Goal: Find contact information: Find contact information

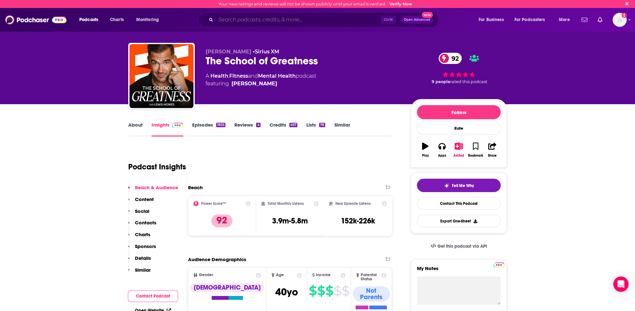
click at [241, 20] on input "Search podcasts, credits, & more..." at bounding box center [298, 20] width 165 height 10
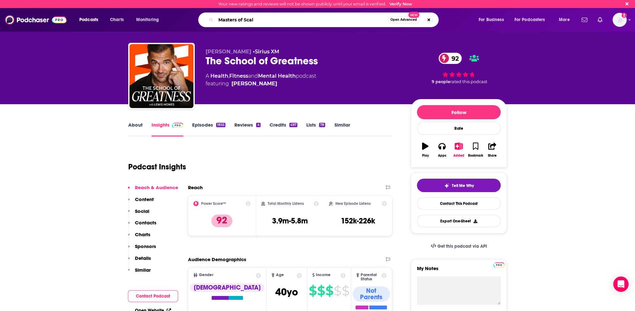
type input "Masters of Scale"
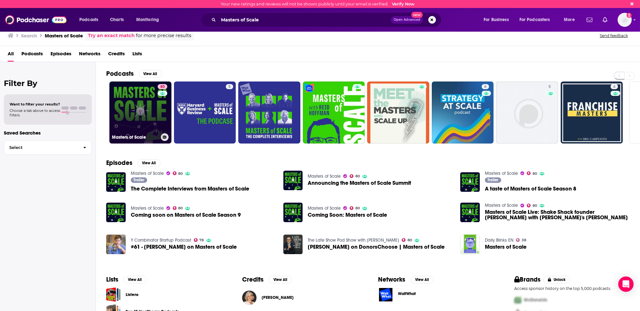
click at [120, 122] on link "80 Masters of Scale" at bounding box center [140, 113] width 62 height 62
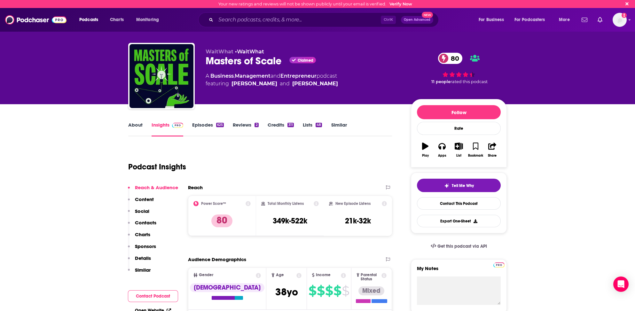
click at [146, 221] on p "Contacts" at bounding box center [145, 223] width 21 height 6
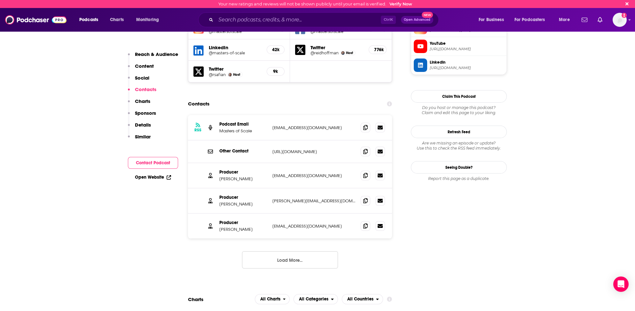
scroll to position [608, 0]
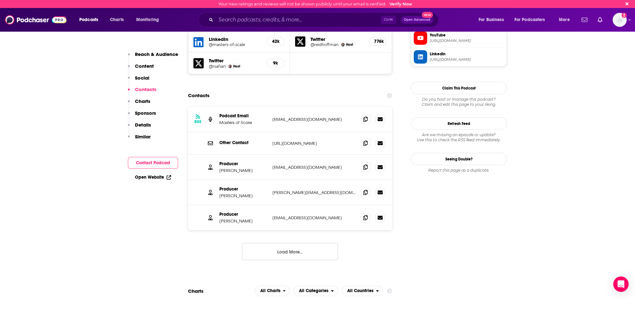
click at [285, 243] on button "Load More..." at bounding box center [290, 251] width 96 height 17
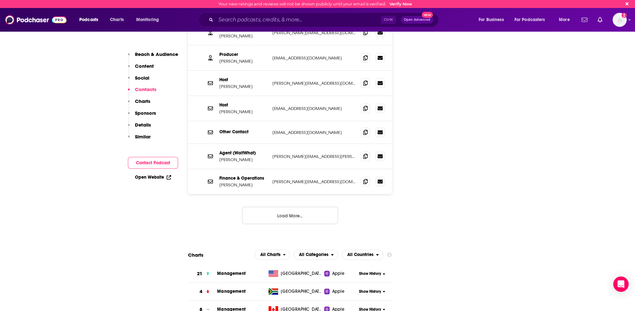
scroll to position [800, 0]
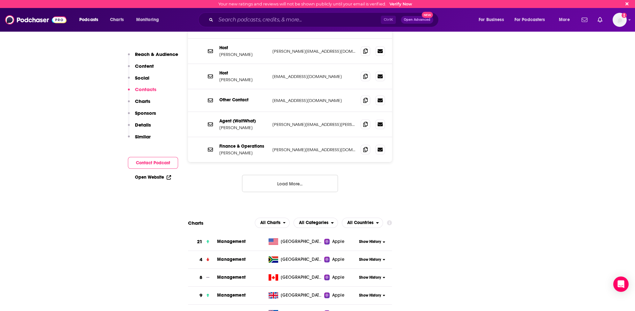
click at [284, 175] on button "Load More..." at bounding box center [290, 183] width 96 height 17
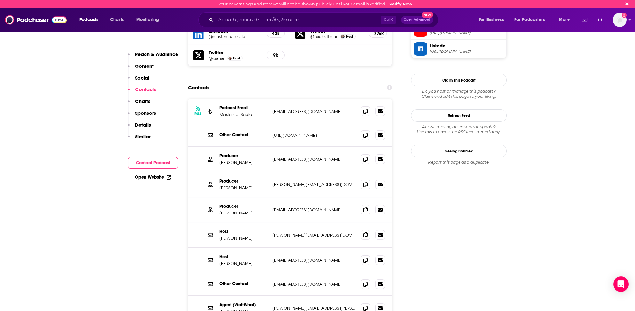
scroll to position [608, 0]
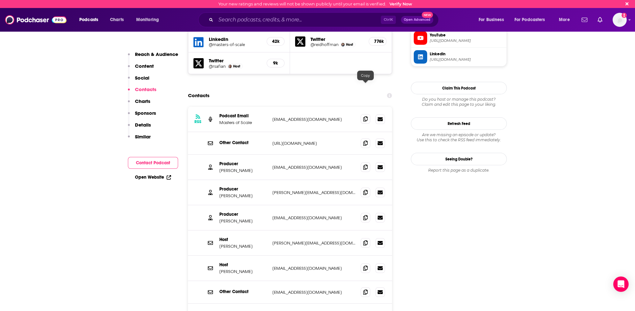
click at [365, 116] on icon at bounding box center [365, 118] width 4 height 5
